Goal: Information Seeking & Learning: Learn about a topic

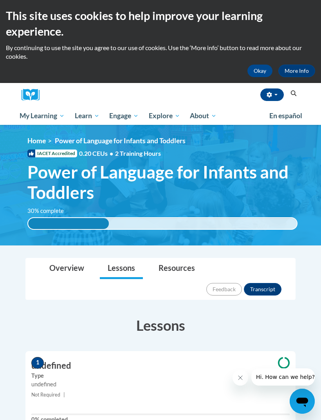
click at [58, 268] on link "Overview" at bounding box center [66, 268] width 50 height 21
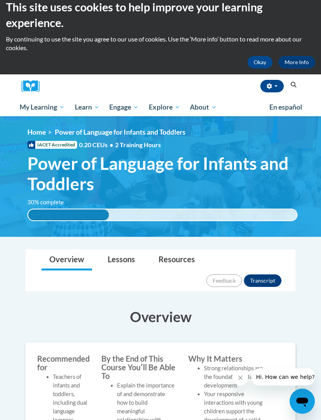
scroll to position [14, 0]
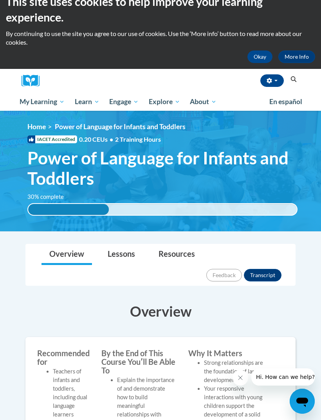
click at [113, 132] on div "<en>Home</en><fr>Accueil</fr><de>Zuhause</de><it>Casa</it><es>Casa</es><pt>Casa…" at bounding box center [162, 170] width 293 height 97
click at [119, 134] on div "<en>Home</en><fr>Accueil</fr><de>Zuhause</de><it>Casa</it><es>Casa</es><pt>Casa…" at bounding box center [162, 170] width 293 height 97
click at [0, 0] on span "My Course Progress" at bounding box center [0, 0] width 0 height 0
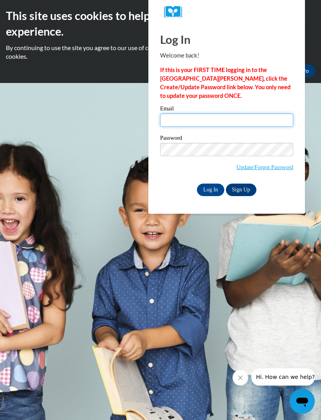
type input "[EMAIL_ADDRESS][DOMAIN_NAME]"
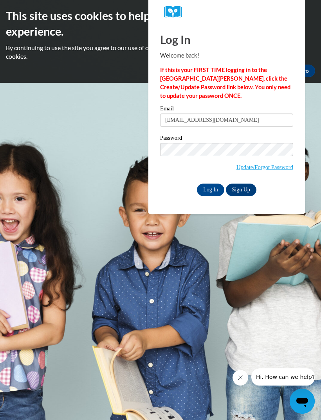
click at [210, 189] on input "Log In" at bounding box center [210, 189] width 27 height 13
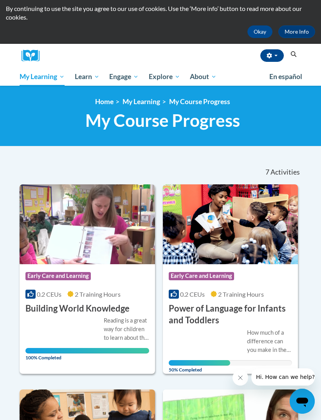
scroll to position [41, 0]
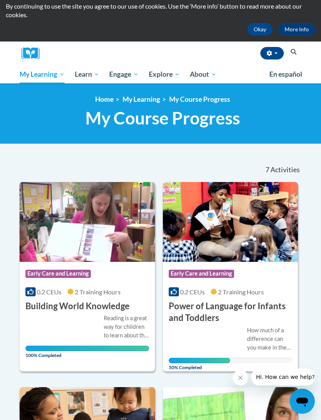
click at [235, 229] on img at bounding box center [230, 222] width 135 height 80
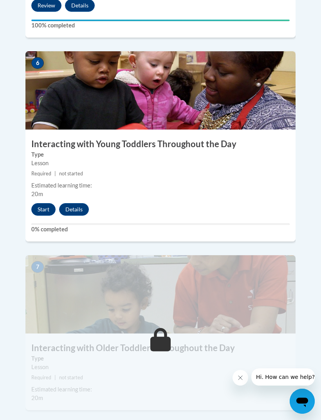
scroll to position [1305, 0]
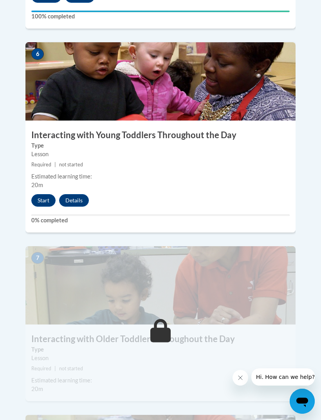
click at [38, 194] on button "Start" at bounding box center [43, 200] width 24 height 13
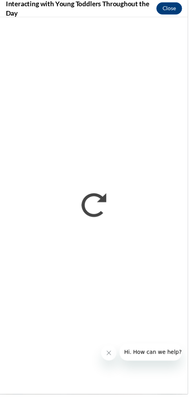
scroll to position [1326, 0]
